Goal: Ask a question

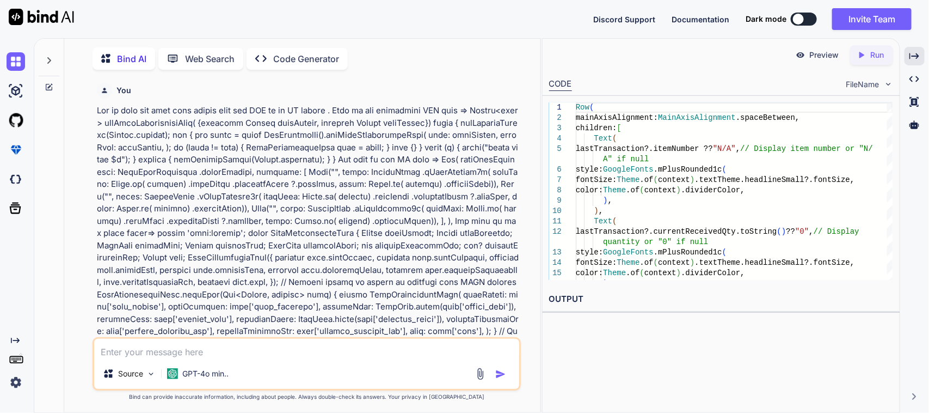
scroll to position [1651, 0]
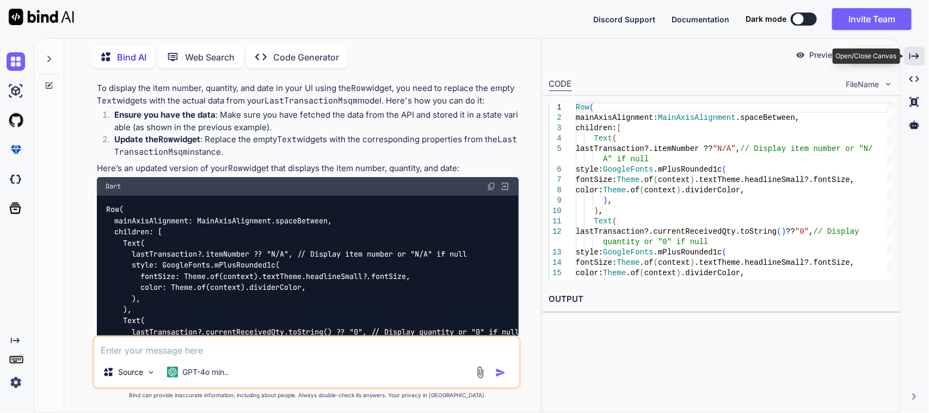
click at [921, 56] on div "Created with Pixso." at bounding box center [915, 56] width 20 height 19
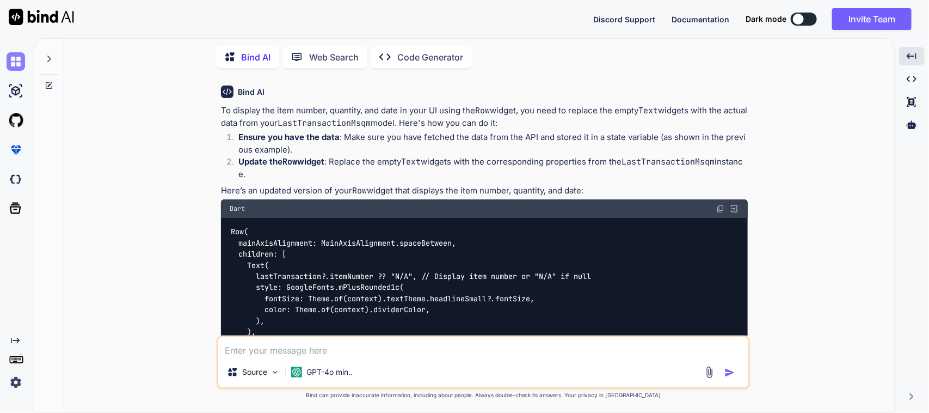
click at [18, 58] on img at bounding box center [16, 61] width 19 height 19
type textarea "x"
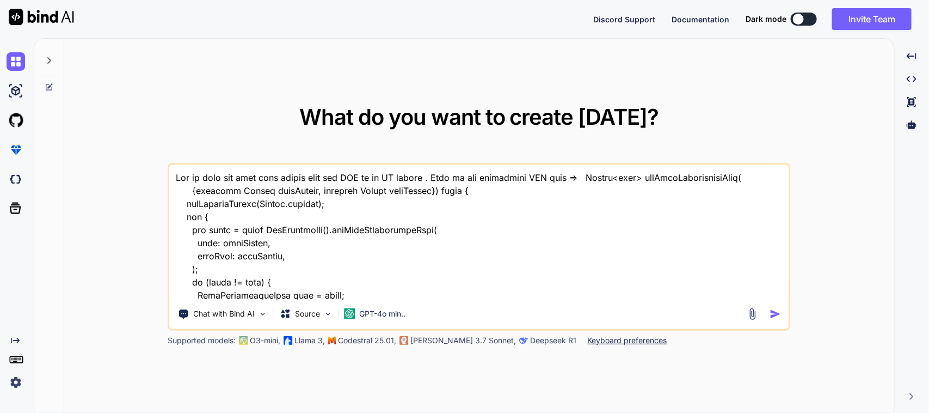
click at [60, 60] on div at bounding box center [48, 65] width 29 height 53
click at [56, 64] on div at bounding box center [49, 58] width 21 height 38
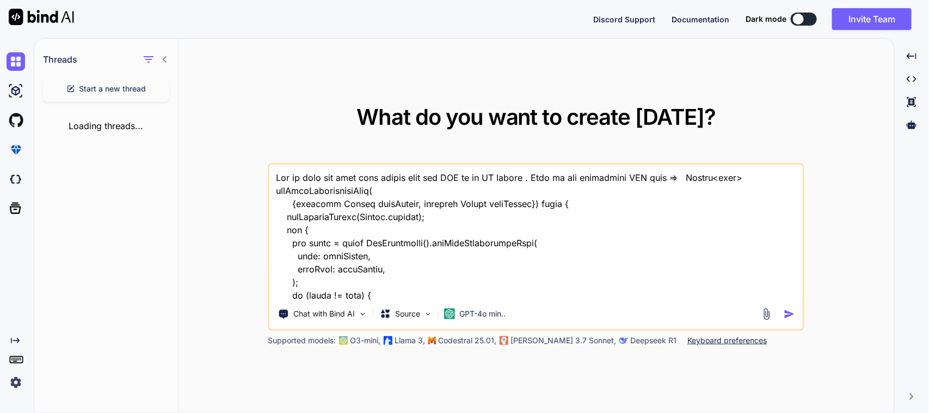
click at [90, 99] on div "Start a new thread" at bounding box center [106, 89] width 126 height 26
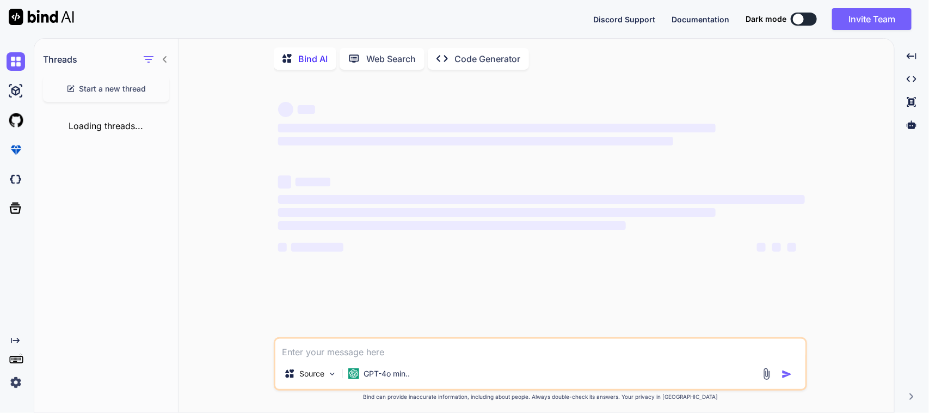
click at [452, 278] on div "‌ ‌ ‌ ‌ ‌ ‌ ‌ ‌ ‌ ‌ ‌ ‌ ‌ ‌" at bounding box center [541, 207] width 531 height 259
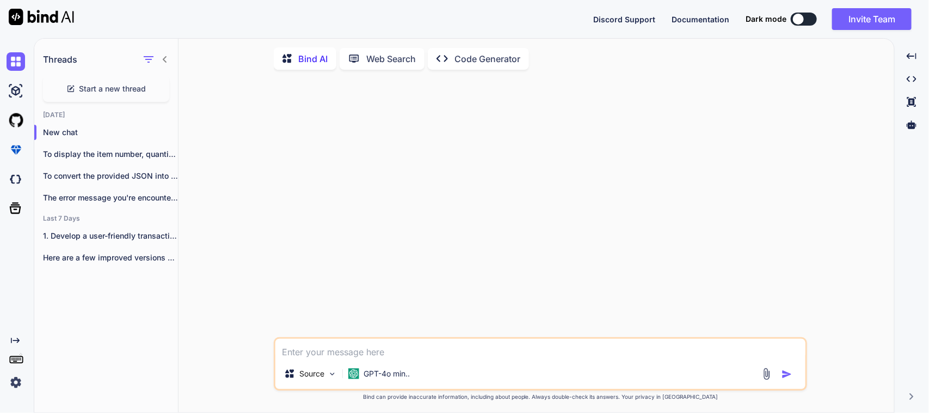
click at [376, 356] on textarea at bounding box center [541, 349] width 530 height 20
paste textarea "Text( controller .lastTransactionMsqm! .datetimeField .toString(), style: Googl…"
type textarea "I want to show the date in MM:DD:YY format => Text( controller .lastTransaction…"
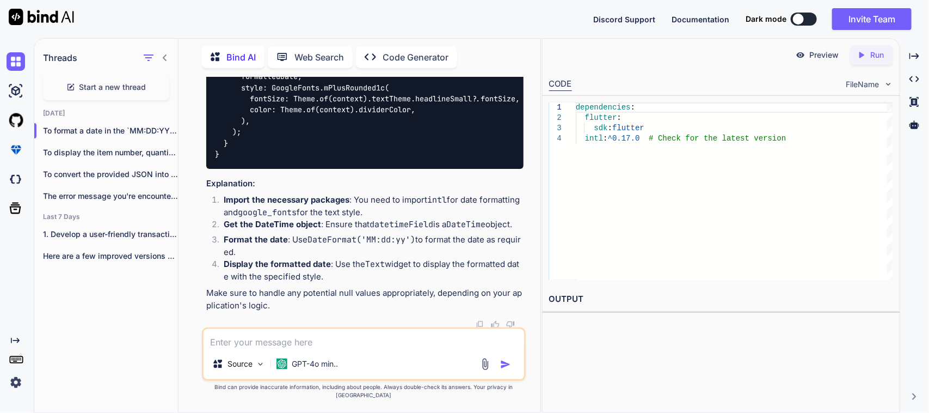
scroll to position [476, 0]
click at [919, 54] on icon "Created with Pixso." at bounding box center [915, 56] width 10 height 10
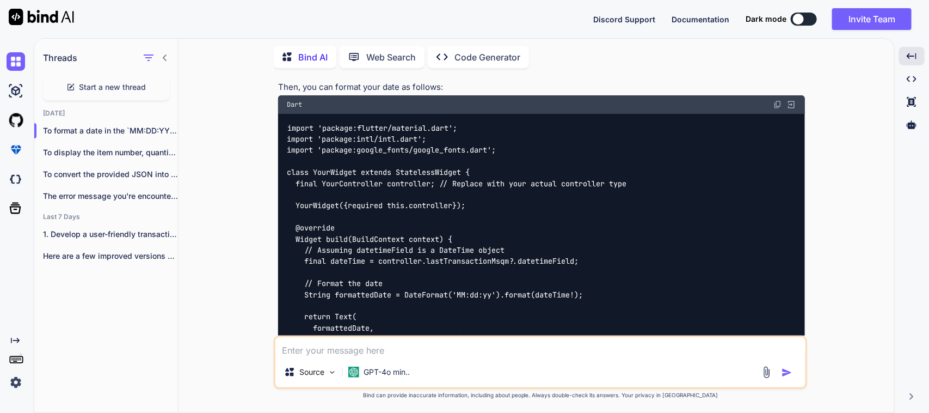
scroll to position [254, 0]
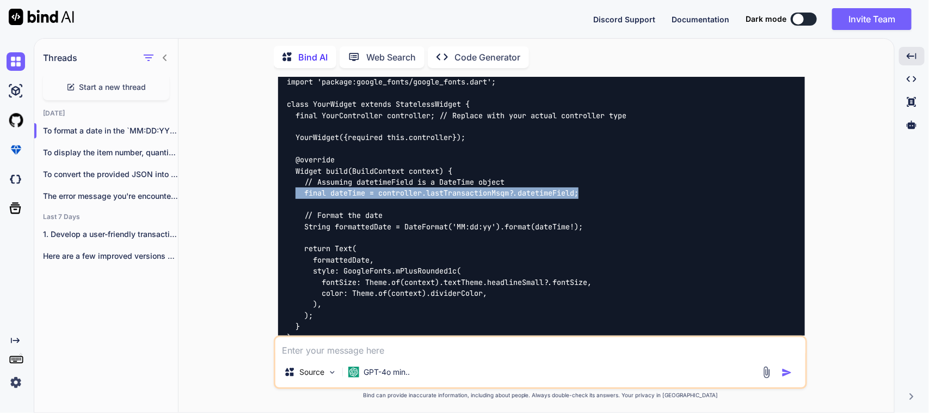
drag, startPoint x: 297, startPoint y: 194, endPoint x: 593, endPoint y: 197, distance: 296.8
click at [593, 197] on div "import 'package:flutter/material.dart'; import 'package:intl/intl.dart'; import…" at bounding box center [541, 199] width 527 height 306
copy code "final dateTime = controller.lastTransactionMsqm?.datetimeField;"
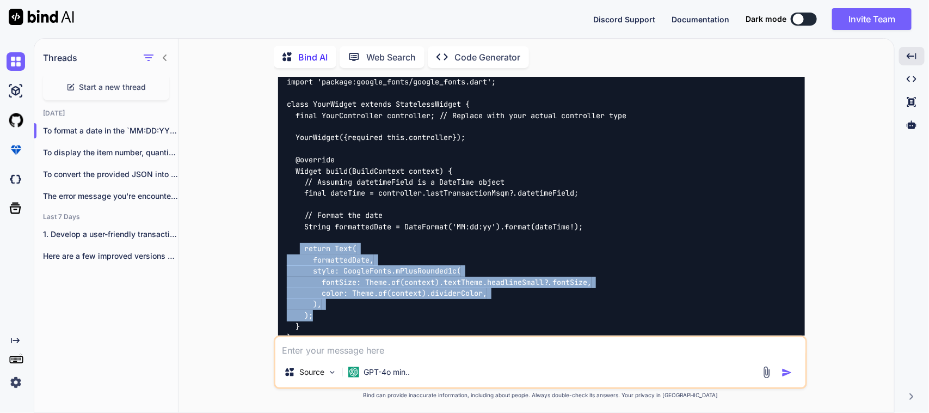
drag, startPoint x: 317, startPoint y: 312, endPoint x: 302, endPoint y: 249, distance: 64.4
click at [302, 249] on div "import 'package:flutter/material.dart'; import 'package:intl/intl.dart'; import…" at bounding box center [541, 199] width 527 height 306
copy code "return Text( formattedDate, style: GoogleFonts.mPlusRounded1c( fontSize: Theme.…"
